Goal: Task Accomplishment & Management: Complete application form

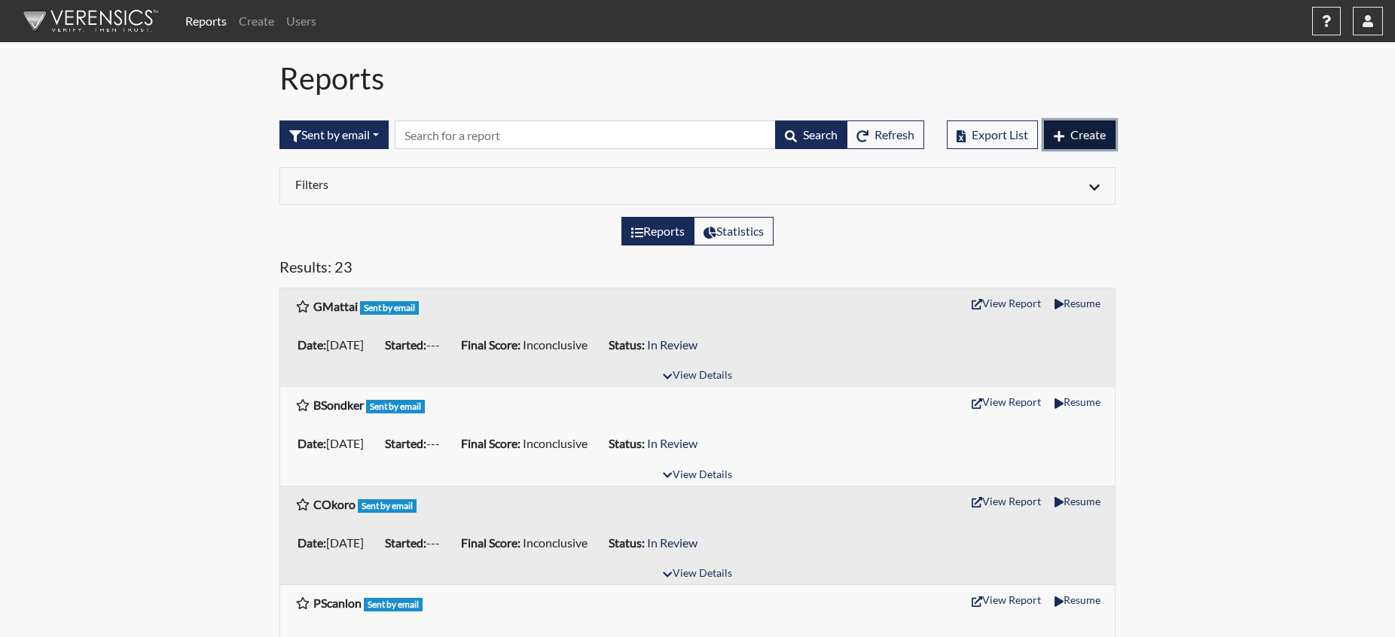
click at [1090, 139] on span "Create" at bounding box center [1087, 134] width 35 height 14
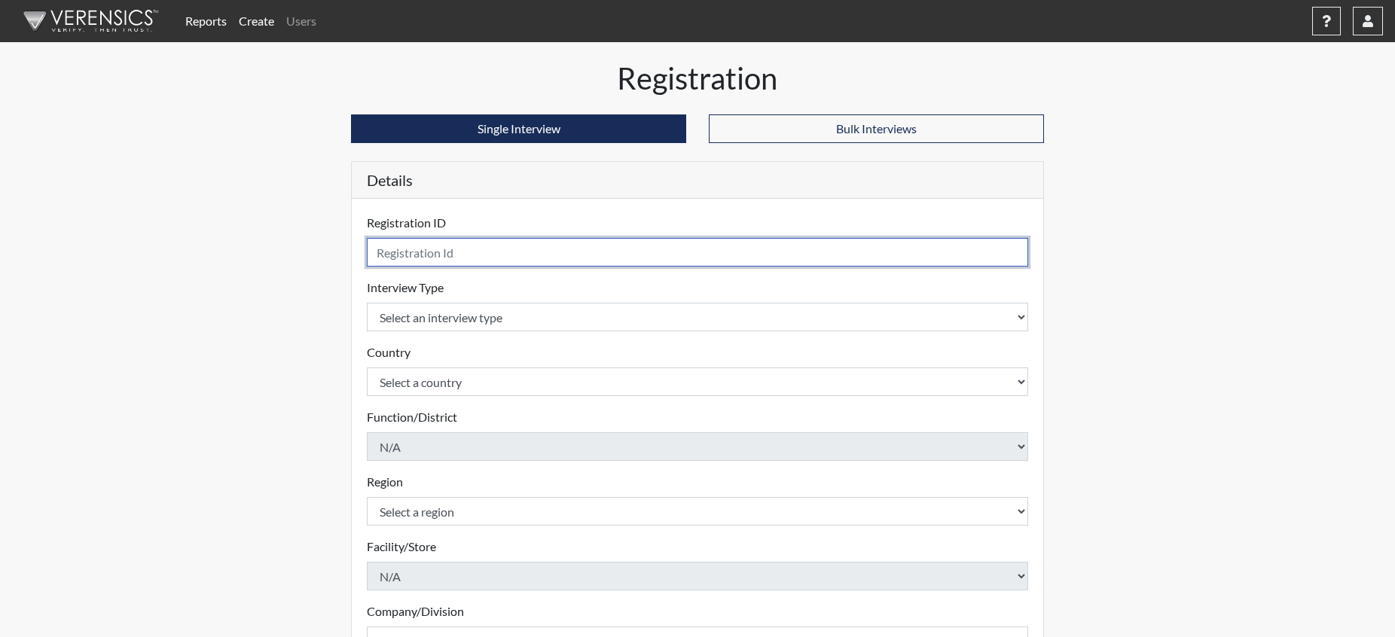
click at [508, 253] on input "text" at bounding box center [697, 252] width 661 height 29
type input "MRuehl"
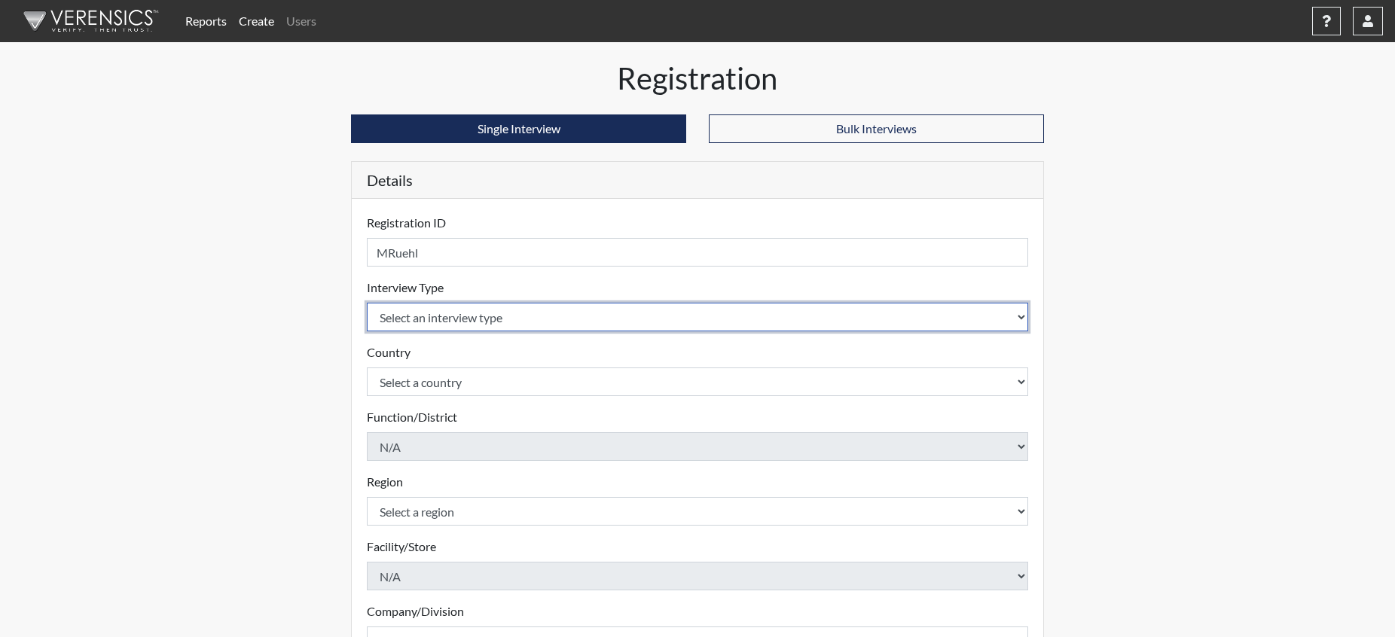
click at [511, 316] on select "Select an interview type Pre-Employment" at bounding box center [697, 317] width 661 height 29
select select "c2470aee-a530-11ea-a930-026c882af335"
click at [367, 303] on select "Select an interview type Pre-Employment" at bounding box center [697, 317] width 661 height 29
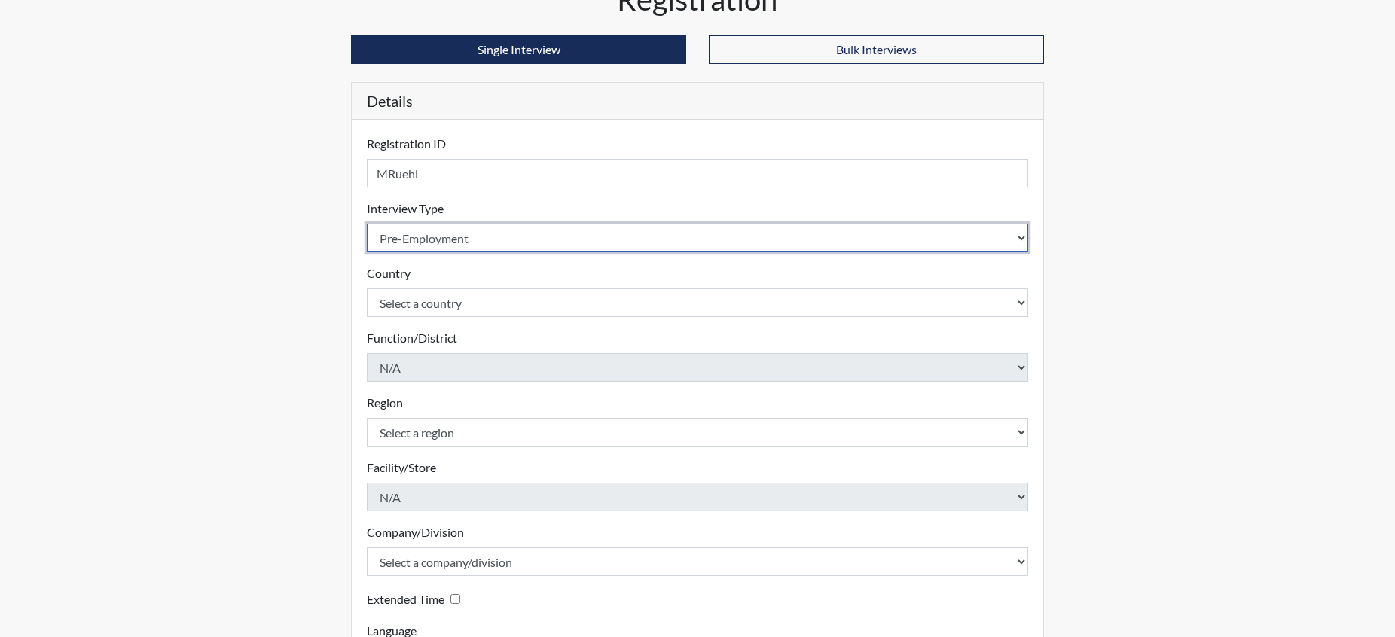
scroll to position [151, 0]
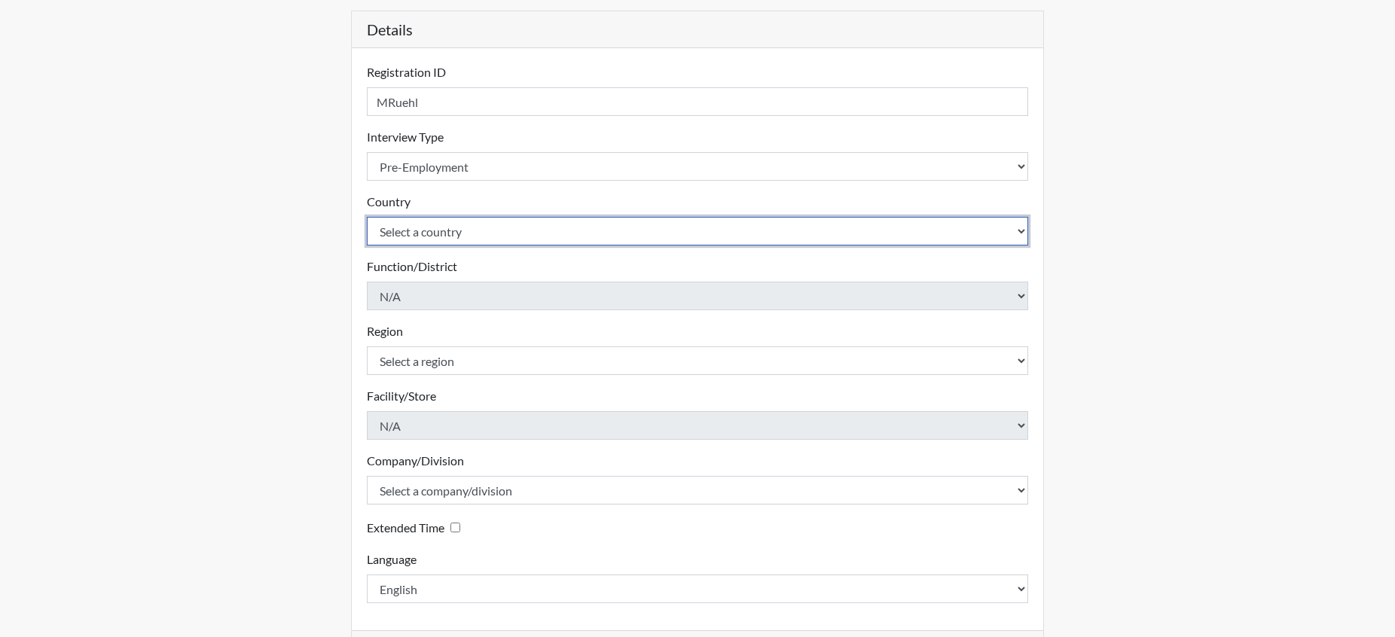
click at [462, 227] on select "Select a country [GEOGRAPHIC_DATA] [GEOGRAPHIC_DATA]" at bounding box center [697, 231] width 661 height 29
select select "united-states-of-[GEOGRAPHIC_DATA]"
click at [367, 217] on select "Select a country [GEOGRAPHIC_DATA] [GEOGRAPHIC_DATA]" at bounding box center [697, 231] width 661 height 29
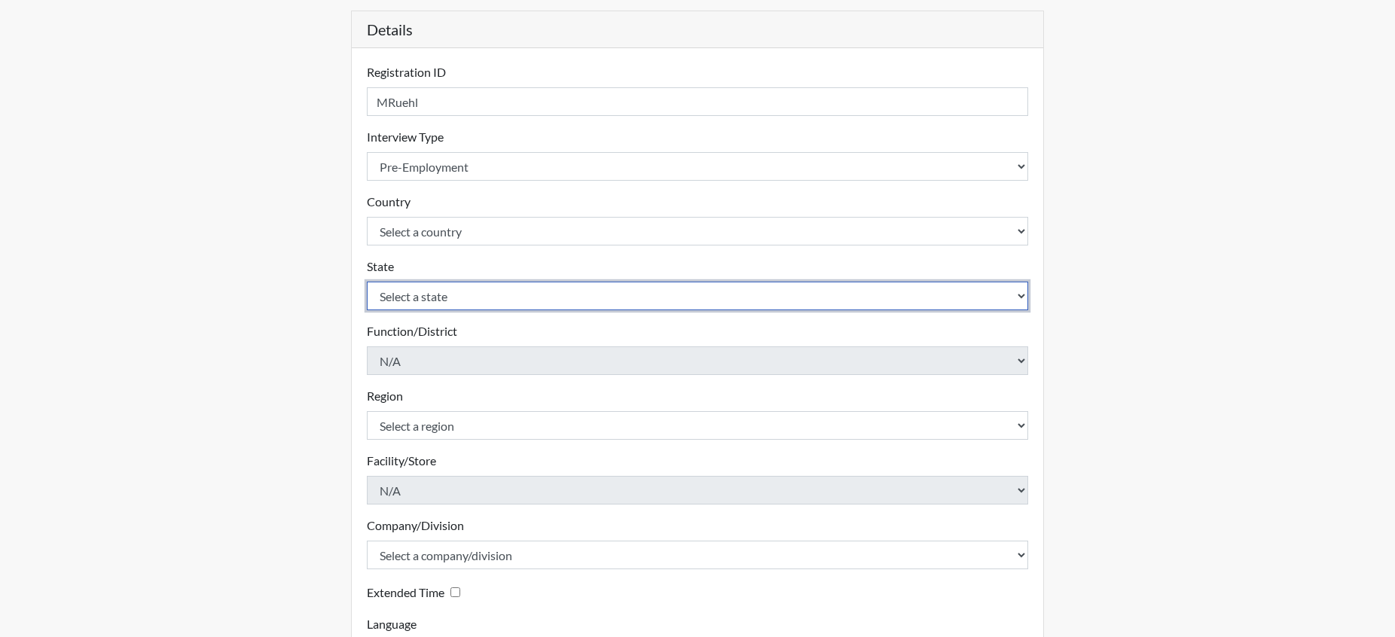
click at [484, 306] on select "Select a state [US_STATE] [US_STATE] [US_STATE] [US_STATE] [US_STATE] [US_STATE…" at bounding box center [697, 296] width 661 height 29
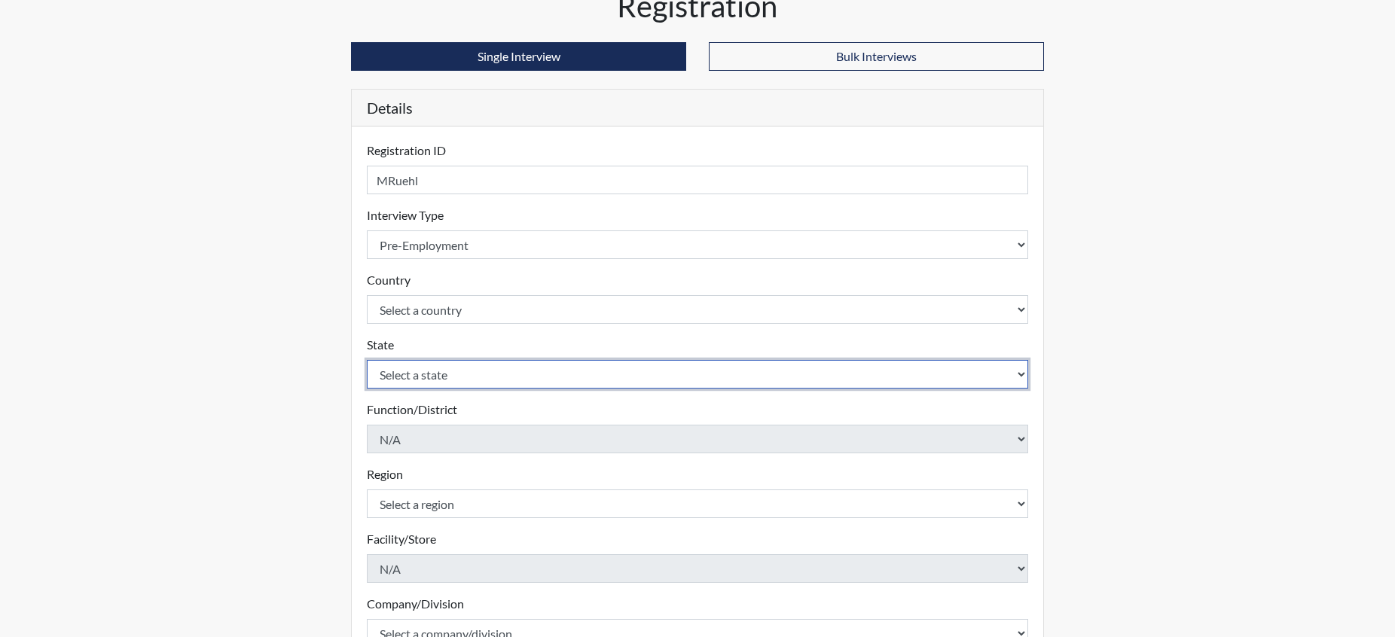
scroll to position [0, 0]
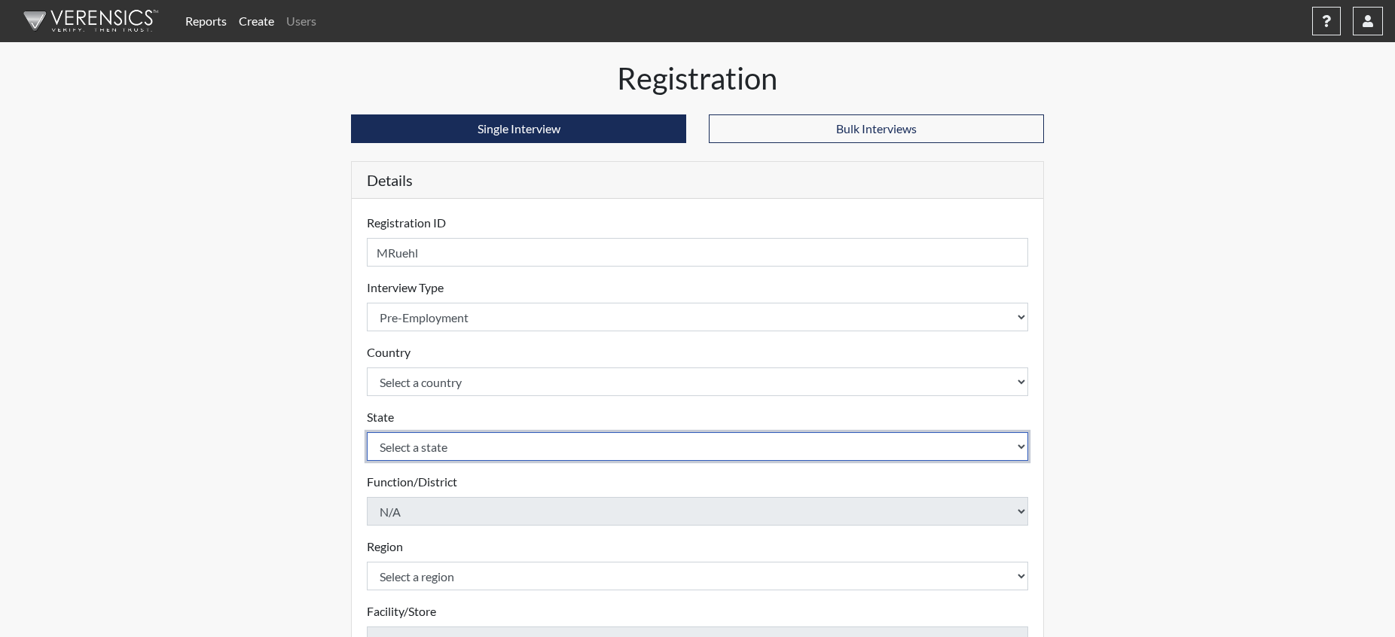
click at [473, 442] on select "Select a state [US_STATE] [US_STATE] [US_STATE] [US_STATE] [US_STATE] [US_STATE…" at bounding box center [697, 446] width 661 height 29
select select "VA"
click at [367, 432] on select "Select a state [US_STATE] [US_STATE] [US_STATE] [US_STATE] [US_STATE] [US_STATE…" at bounding box center [697, 446] width 661 height 29
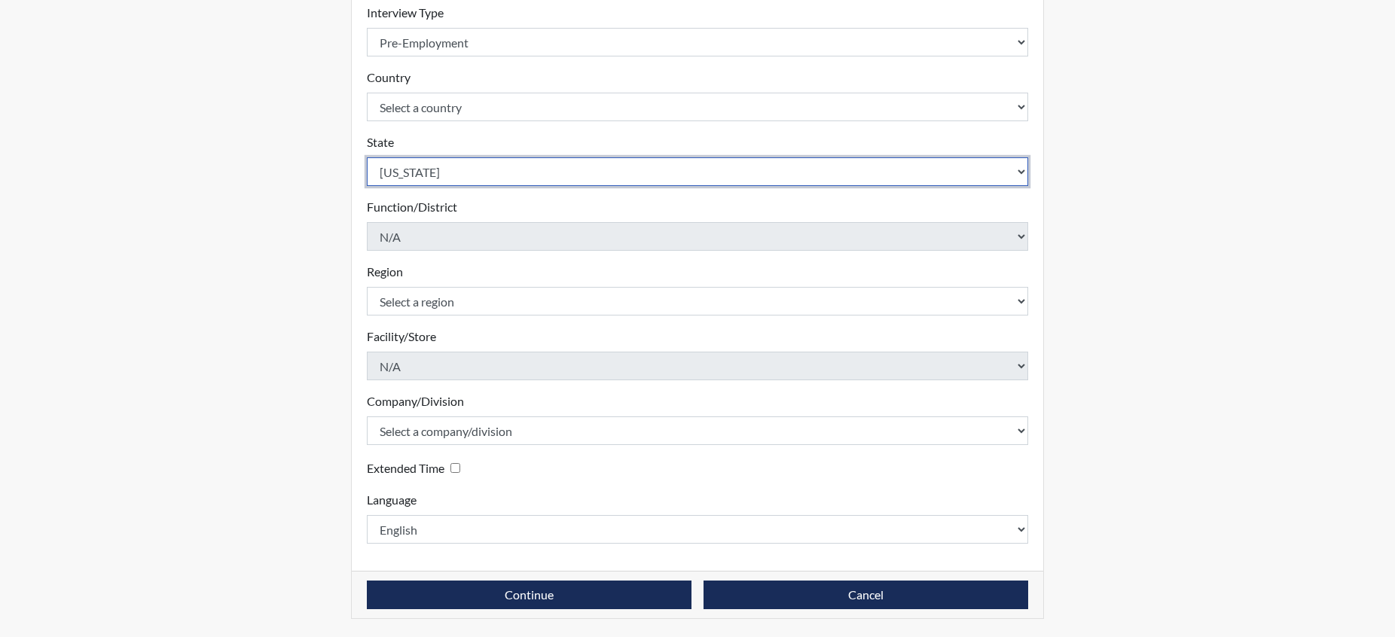
scroll to position [200, 0]
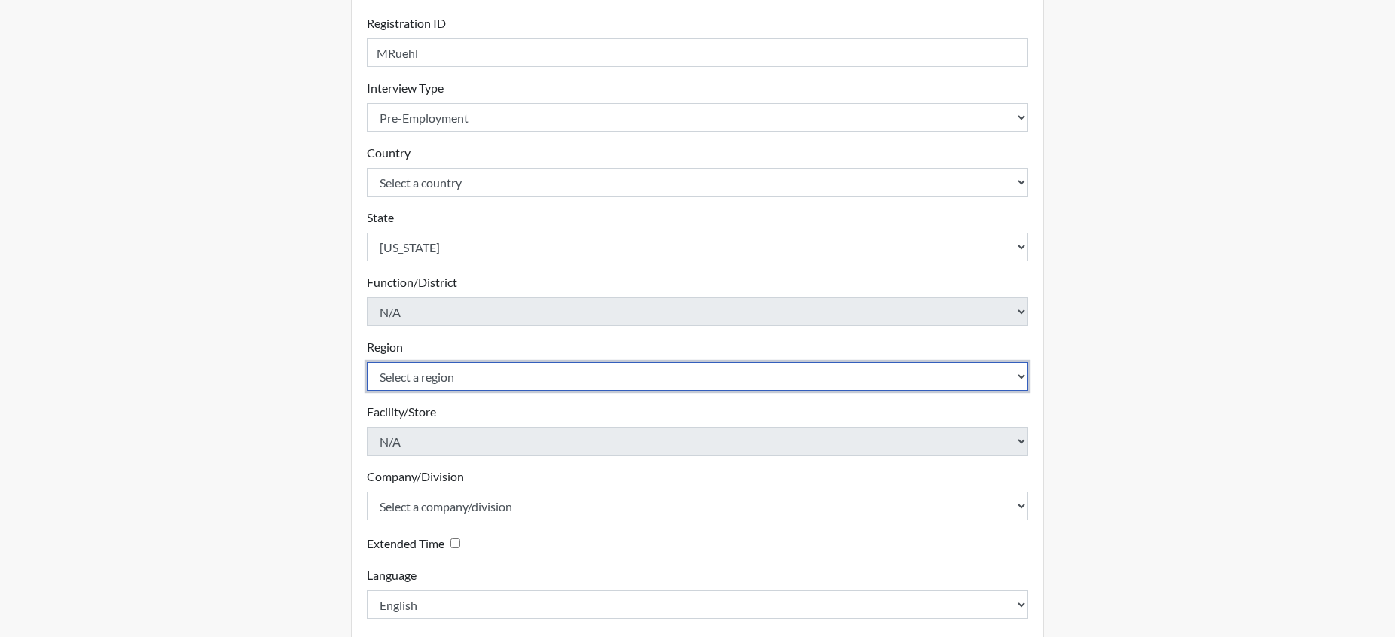
click at [520, 383] on select "Select a region [GEOGRAPHIC_DATA]" at bounding box center [697, 376] width 661 height 29
select select "d73e6870-864b-4b2f-a342-3d2bbe351c20"
click at [367, 362] on select "Select a region [GEOGRAPHIC_DATA]" at bounding box center [697, 376] width 661 height 29
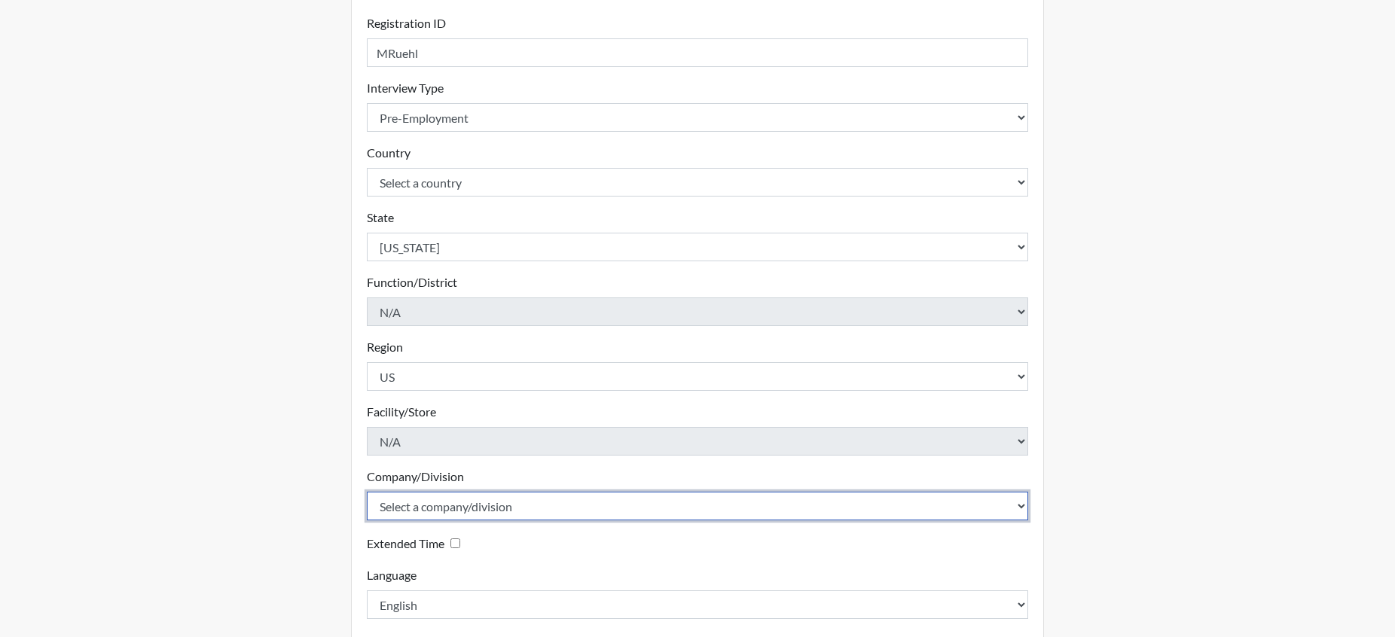
click at [526, 502] on select "Select a company/division Amuddle EVER Elephant Essay GlendaInc INNER Lionheart…" at bounding box center [697, 506] width 661 height 29
select select "e92f1d68-17ba-4258-a75c-a7ef54b42f1b"
click at [367, 492] on select "Select a company/division Amuddle EVER Elephant Essay GlendaInc INNER Lionheart…" at bounding box center [697, 506] width 661 height 29
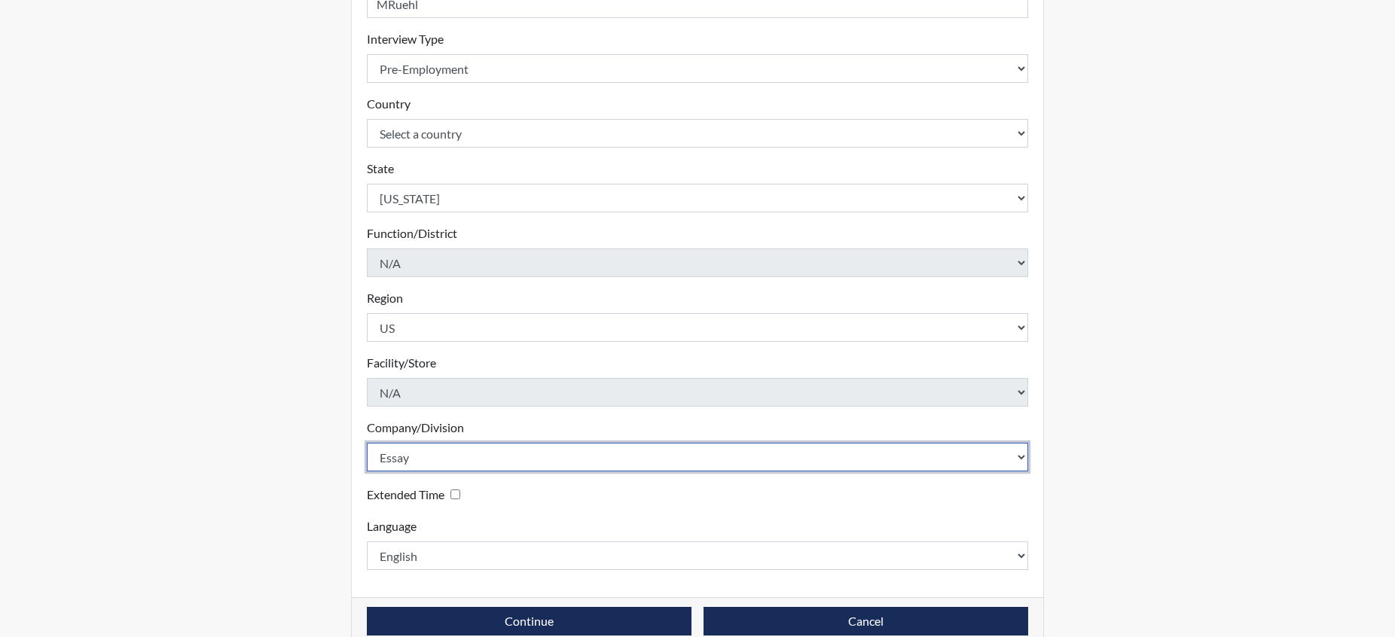
scroll to position [275, 0]
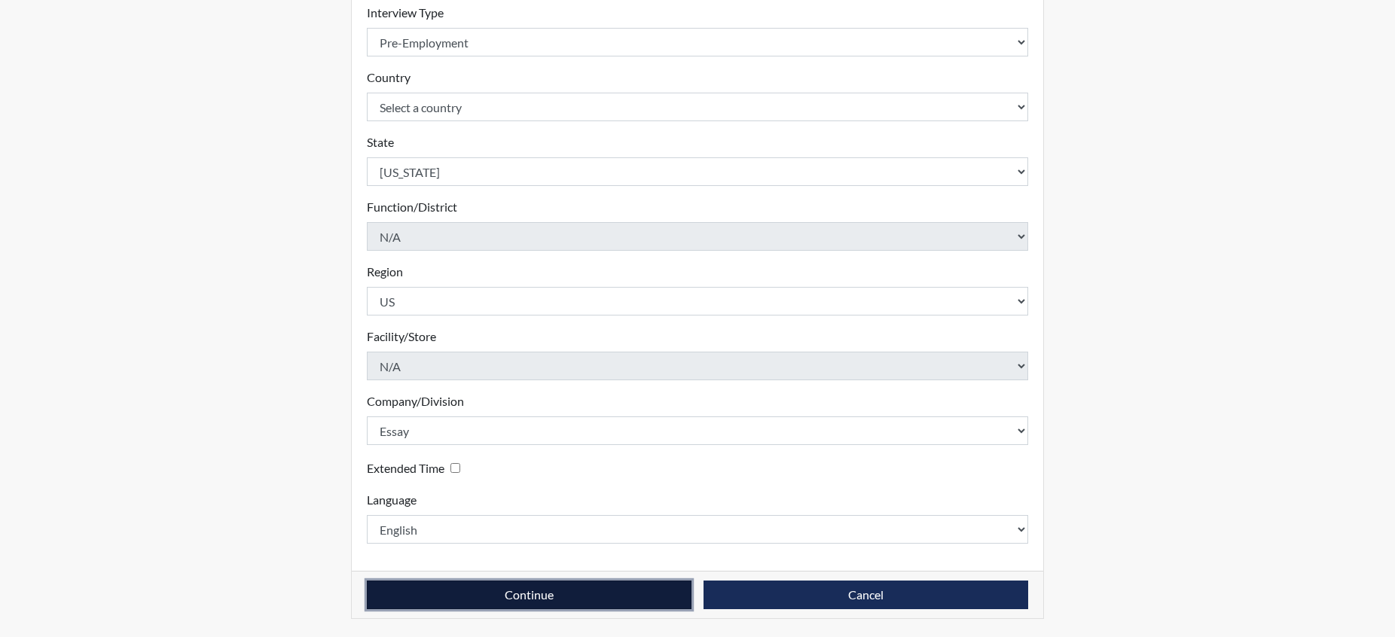
click at [561, 594] on button "Continue" at bounding box center [529, 595] width 325 height 29
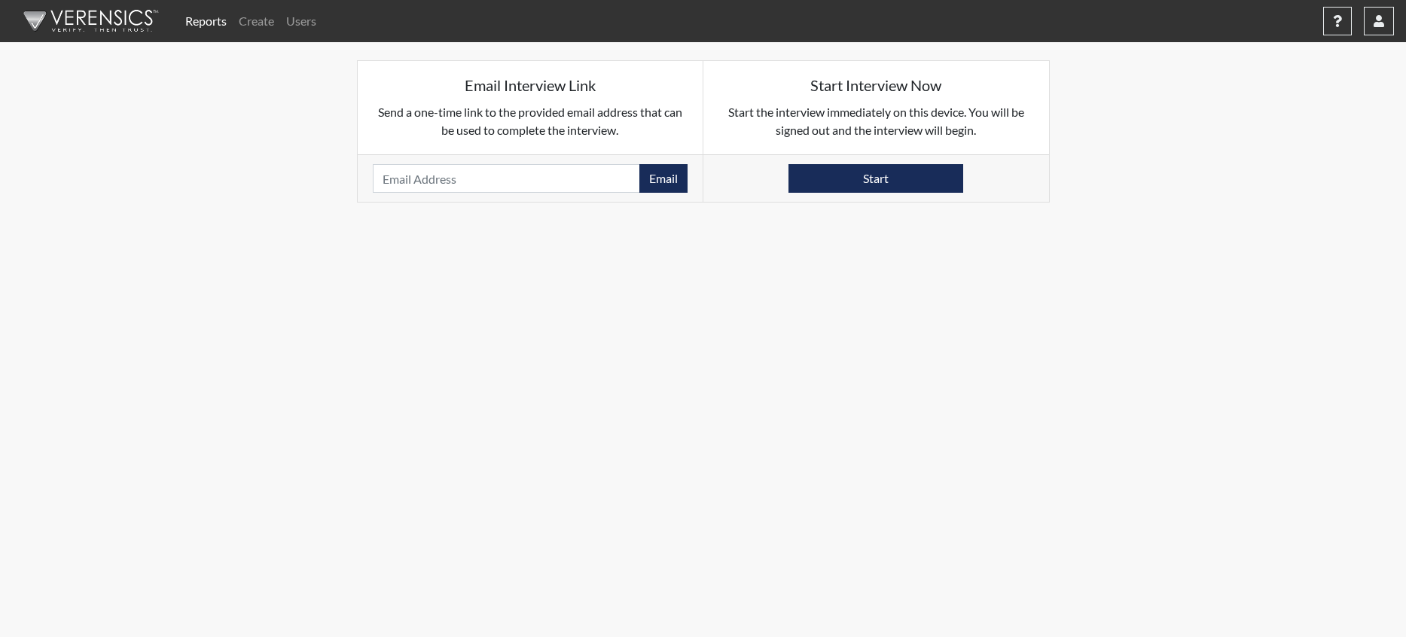
click at [473, 198] on div "Email Please provide an email address." at bounding box center [531, 177] width 346 height 47
click at [467, 185] on input "email" at bounding box center [507, 178] width 268 height 29
paste input "[EMAIL_ADDRESS][DOMAIN_NAME] |"
type input "[EMAIL_ADDRESS][DOMAIN_NAME]"
click at [659, 179] on button "Email" at bounding box center [663, 178] width 48 height 29
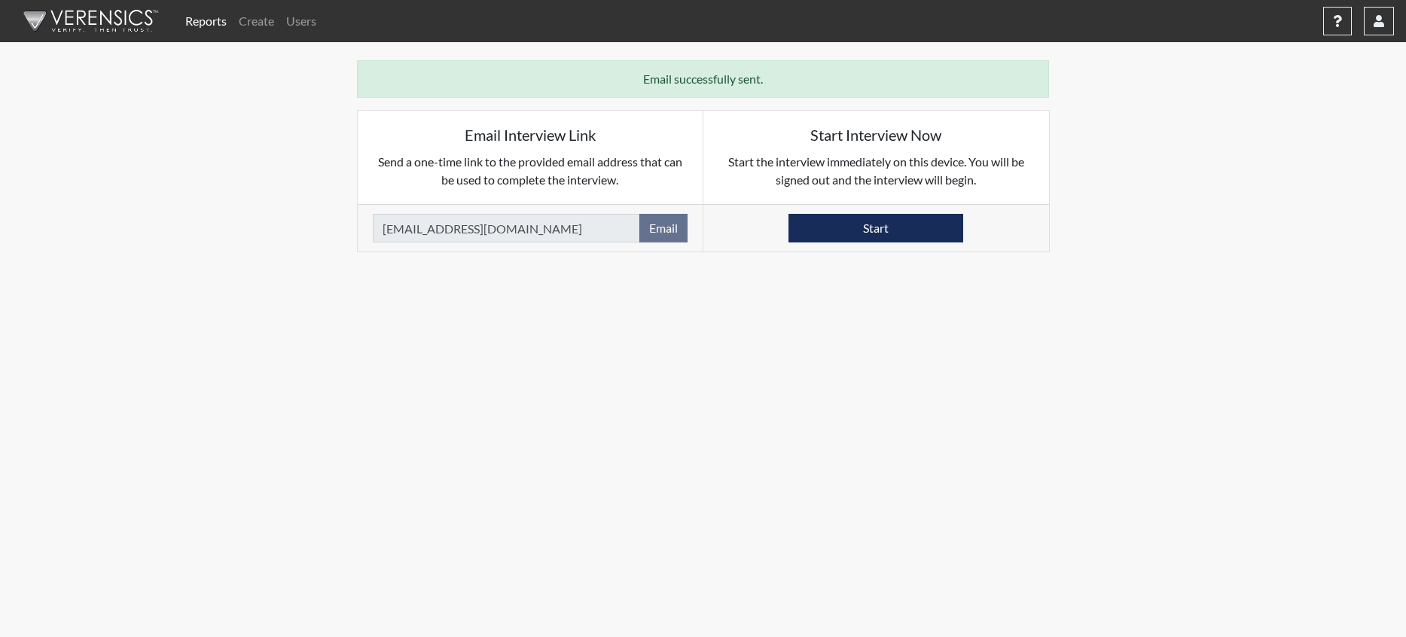
click at [194, 17] on link "Reports" at bounding box center [205, 21] width 53 height 30
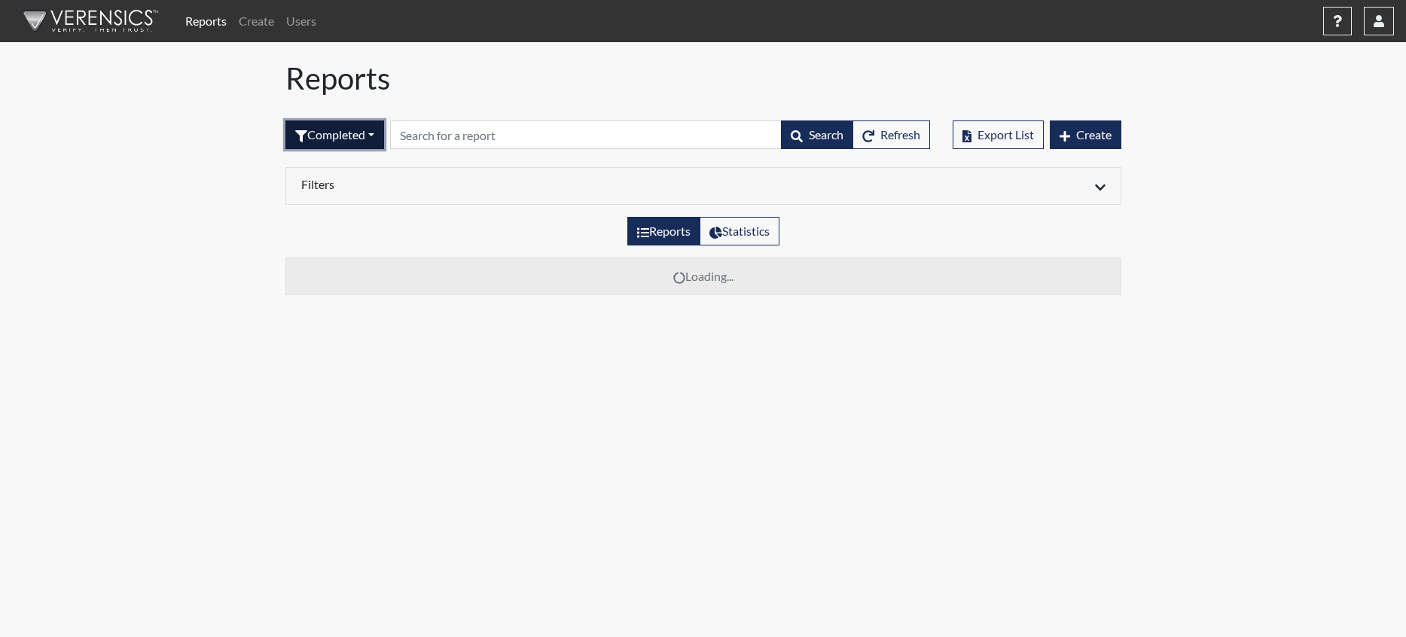
click at [358, 134] on button "Completed" at bounding box center [334, 135] width 99 height 29
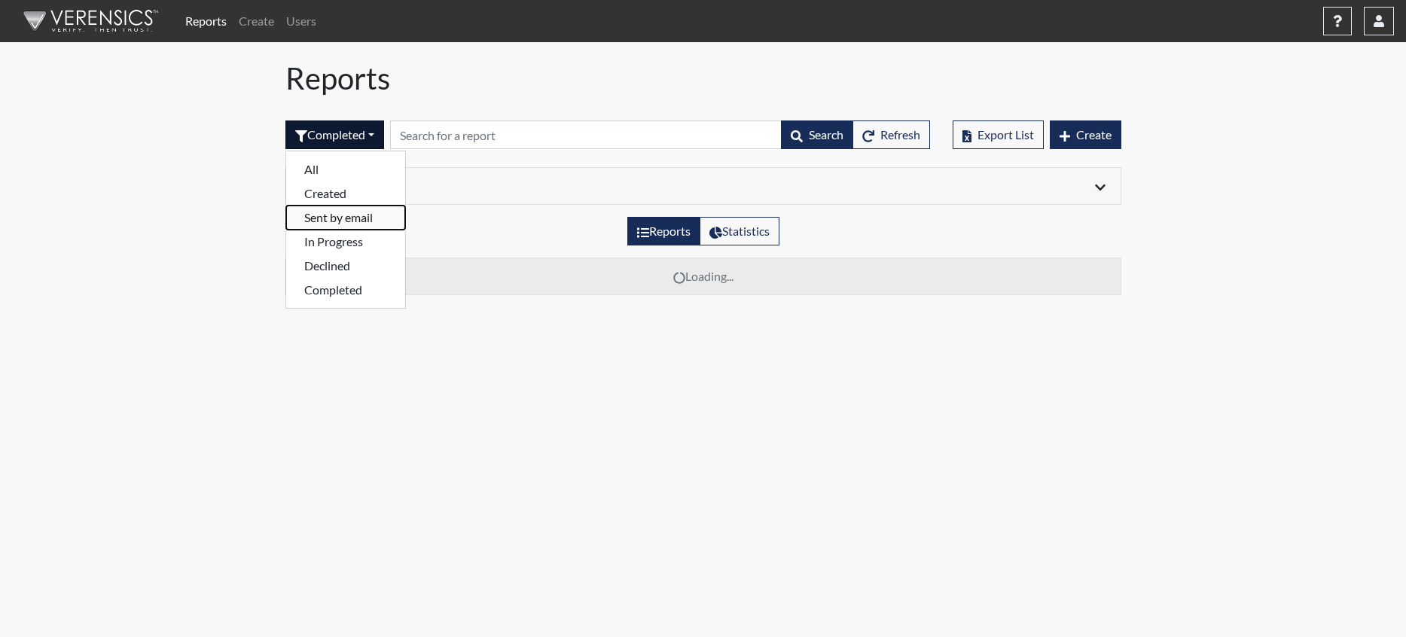
click at [346, 219] on button "Sent by email" at bounding box center [345, 218] width 119 height 24
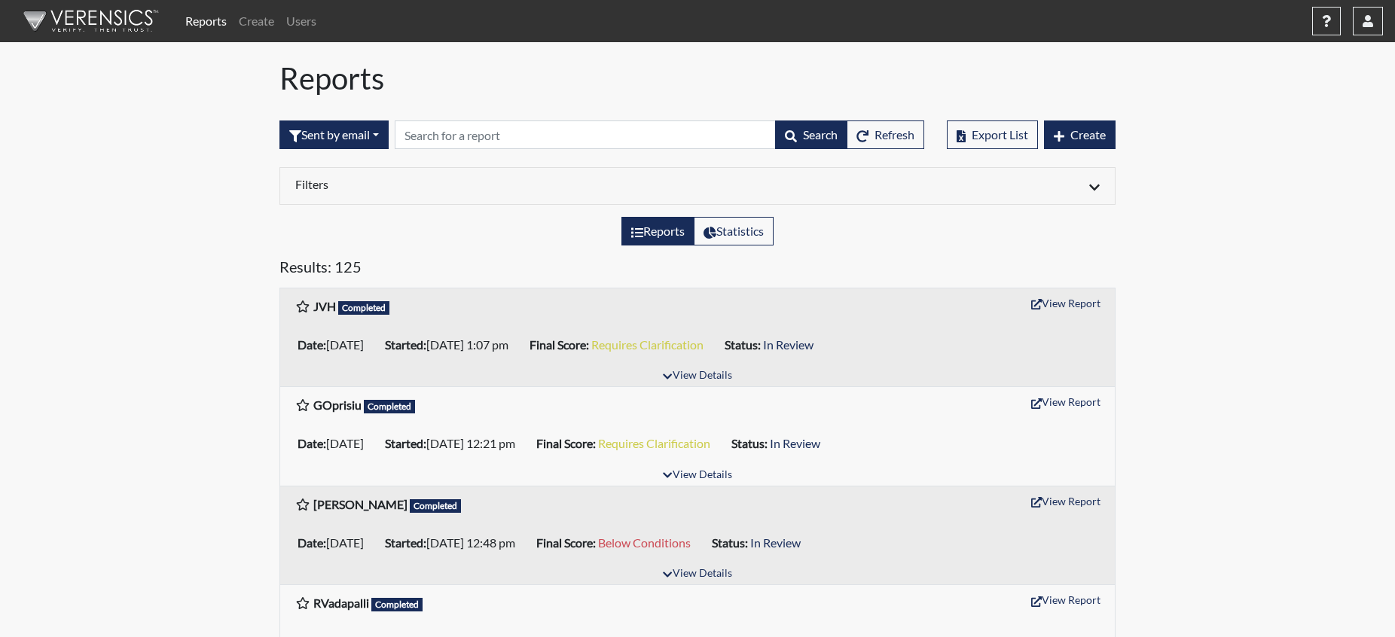
click at [368, 140] on button "Sent by email" at bounding box center [333, 135] width 109 height 29
drag, startPoint x: 164, startPoint y: 152, endPoint x: 150, endPoint y: 49, distance: 104.2
click at [366, 137] on button "Completed" at bounding box center [328, 135] width 99 height 29
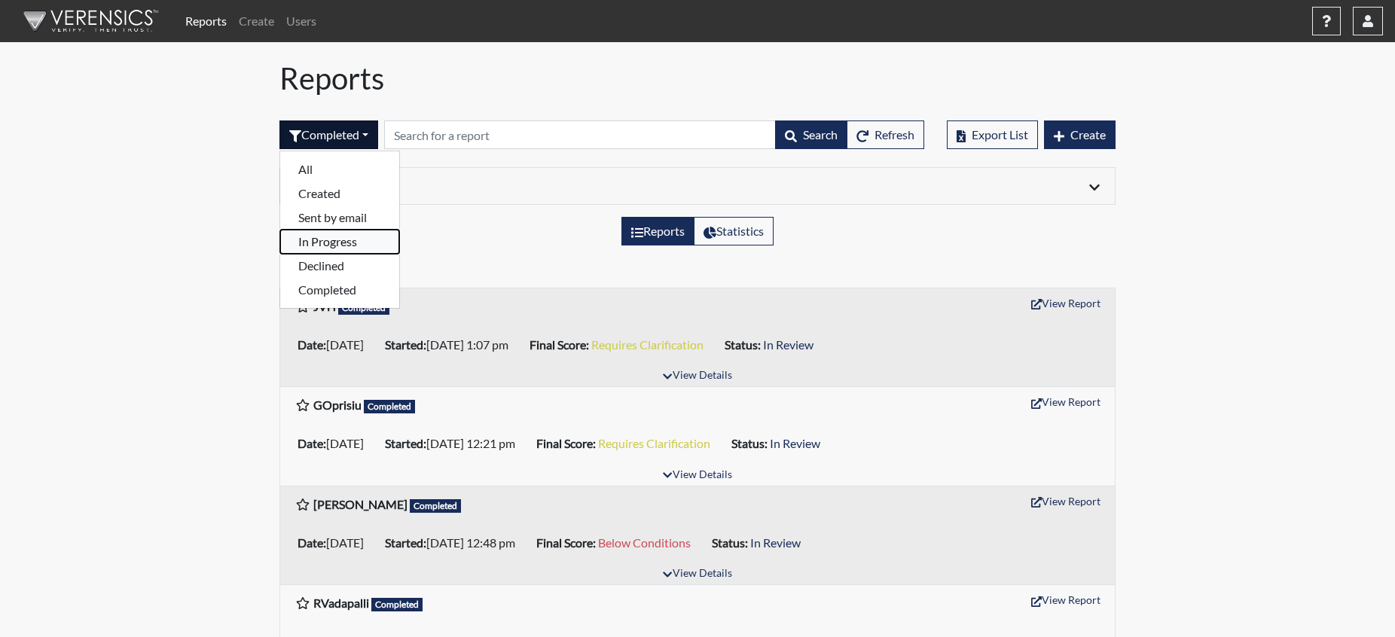
click at [346, 242] on button "In Progress" at bounding box center [339, 242] width 119 height 24
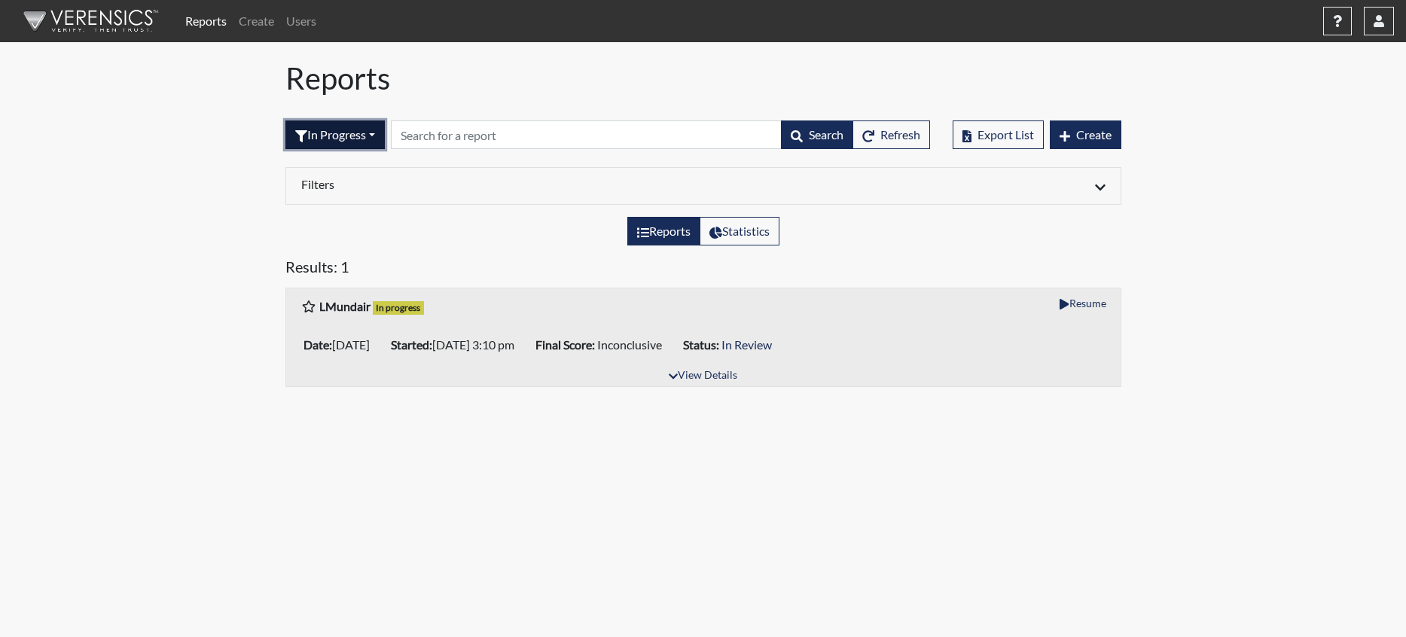
click at [318, 128] on button "In Progress" at bounding box center [334, 135] width 99 height 29
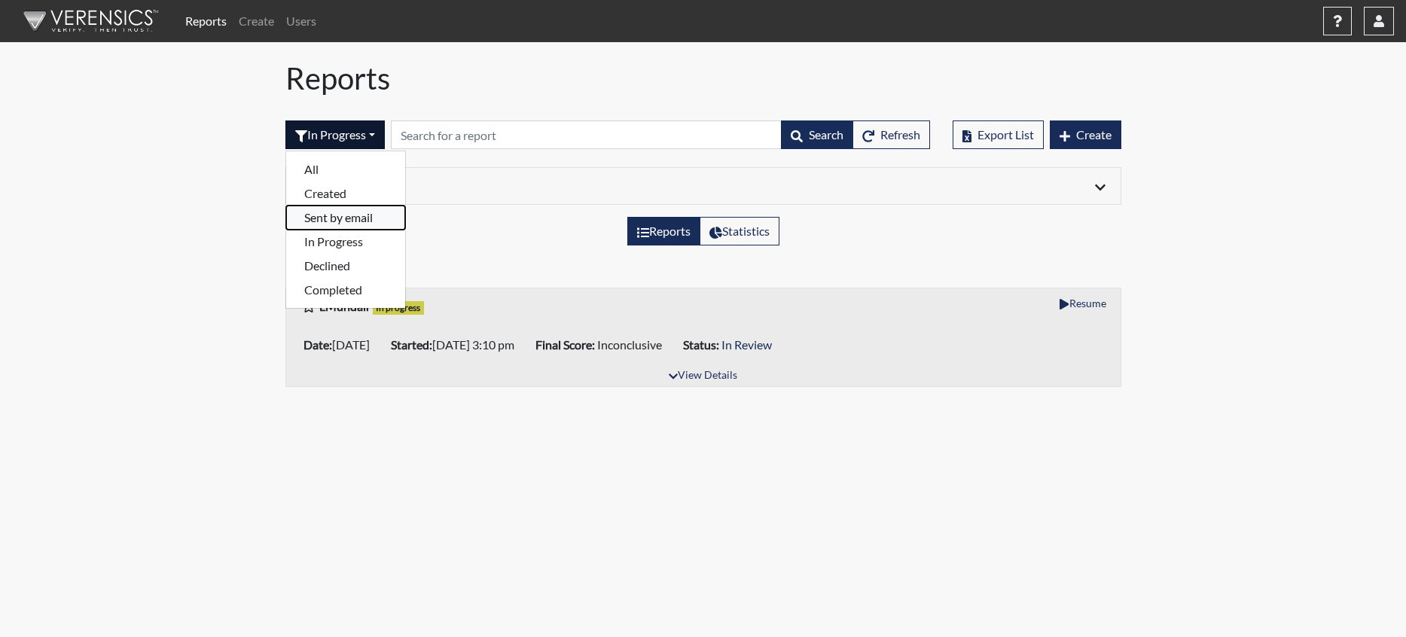
click at [349, 212] on button "Sent by email" at bounding box center [345, 218] width 119 height 24
